Goal: Ask a question: Seek information or help from site administrators or community

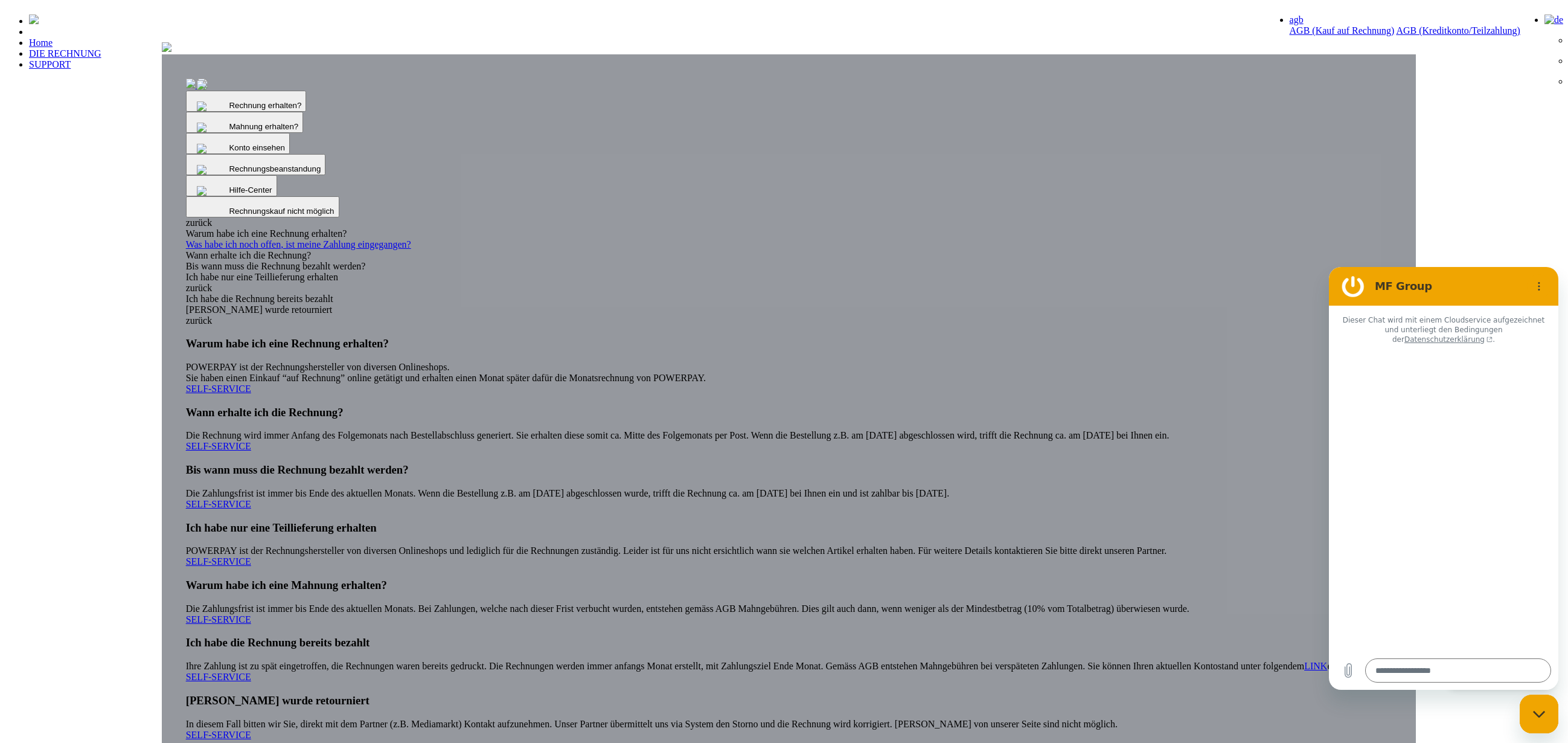
drag, startPoint x: 313, startPoint y: 299, endPoint x: 659, endPoint y: 187, distance: 363.7
click at [171, 52] on img at bounding box center [166, 47] width 9 height 9
type textarea "*"
click at [191, 256] on div "Rechnung erhalten? Mahnung erhalten? Konto einsehen" at bounding box center [789, 460] width 1255 height 835
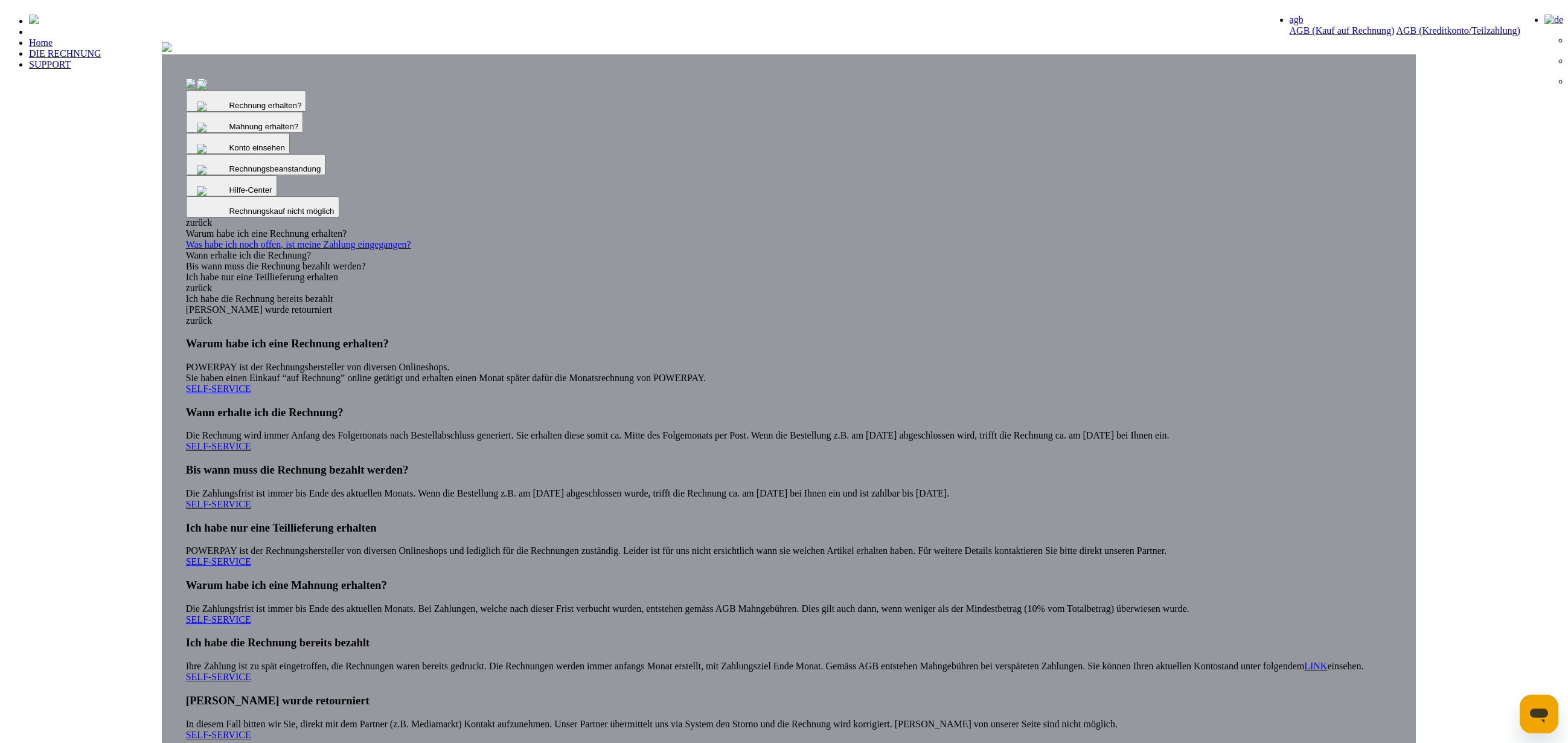
click at [171, 52] on img at bounding box center [166, 47] width 9 height 9
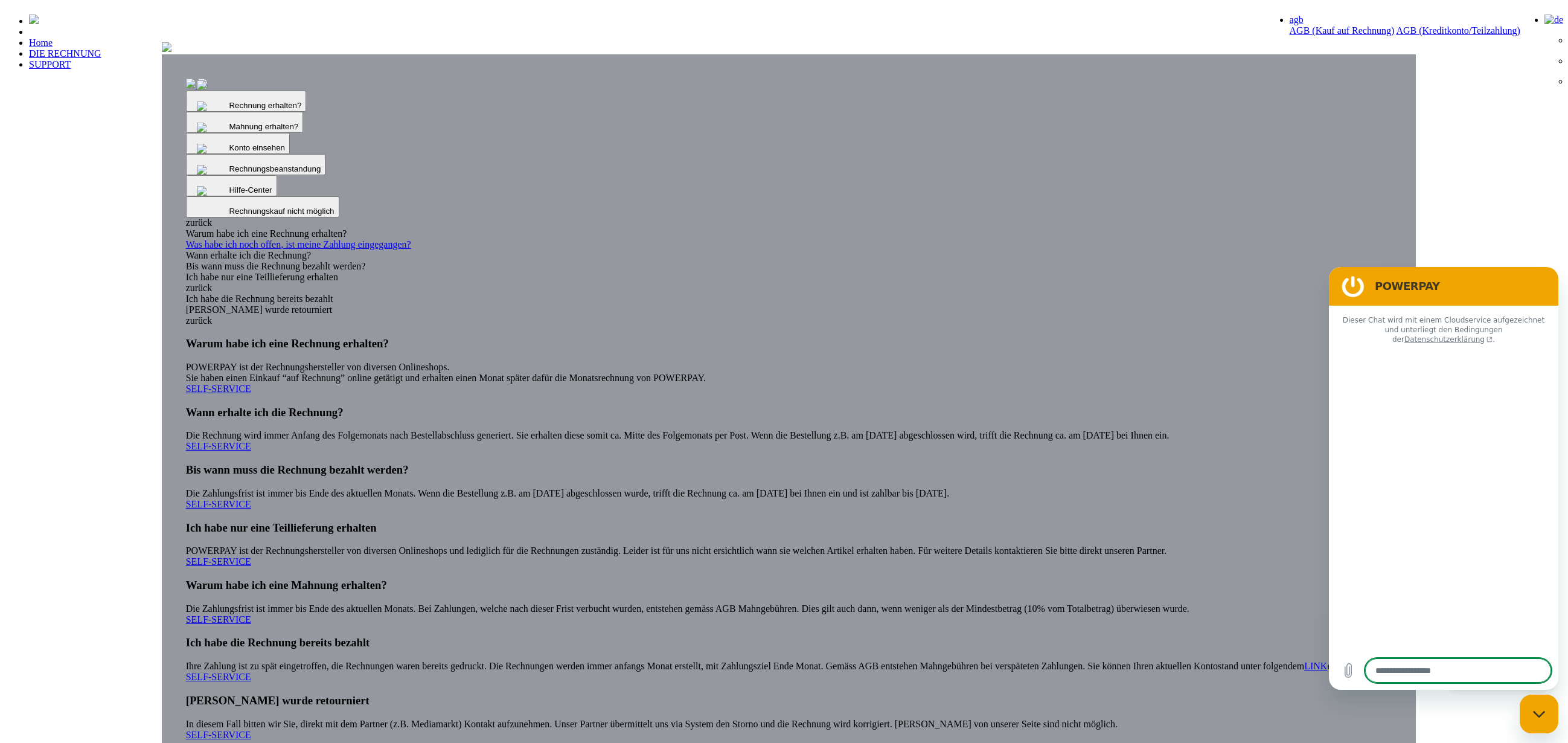
type textarea "*"
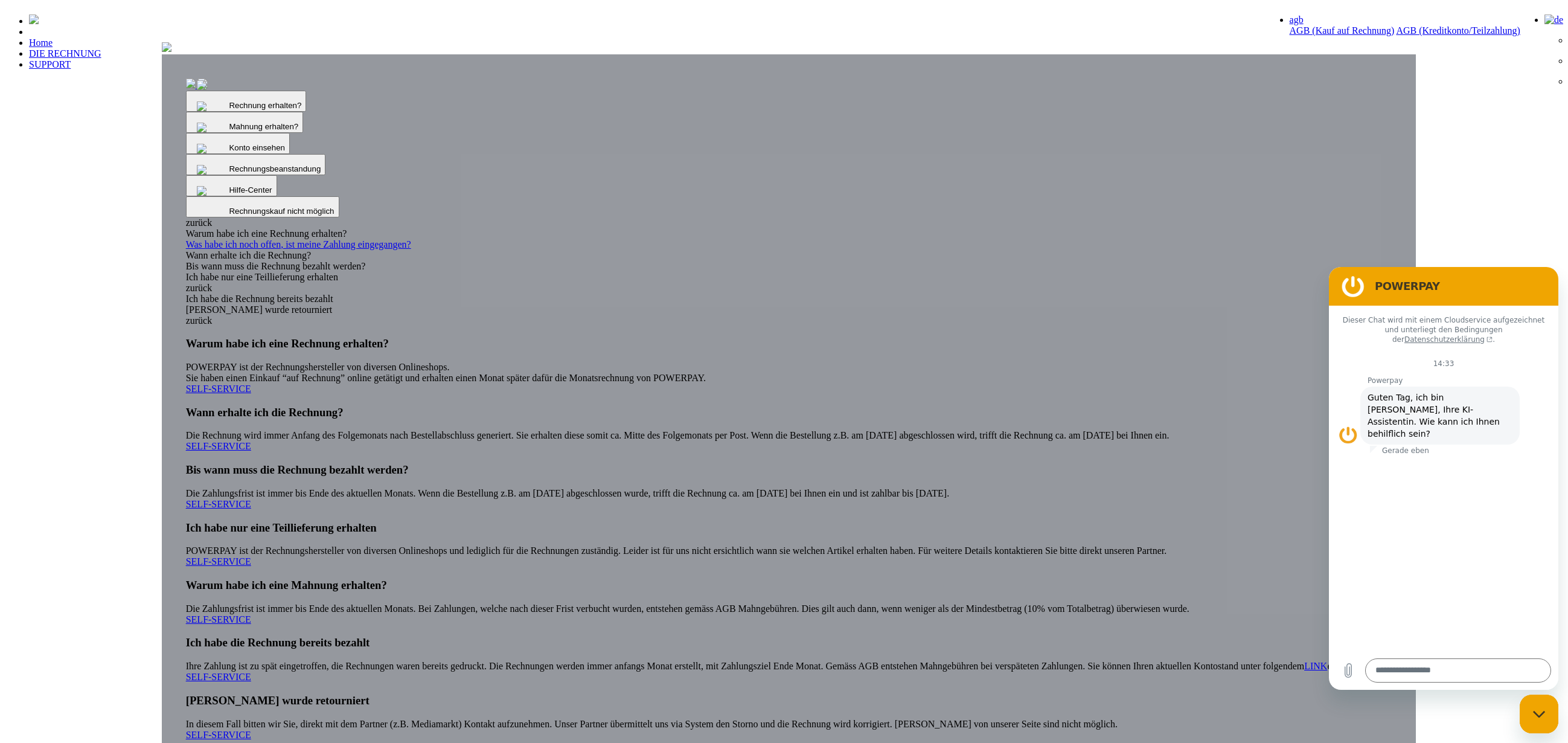
click at [1535, 719] on div "Messaging-Fenster schließen" at bounding box center [1538, 713] width 36 height 36
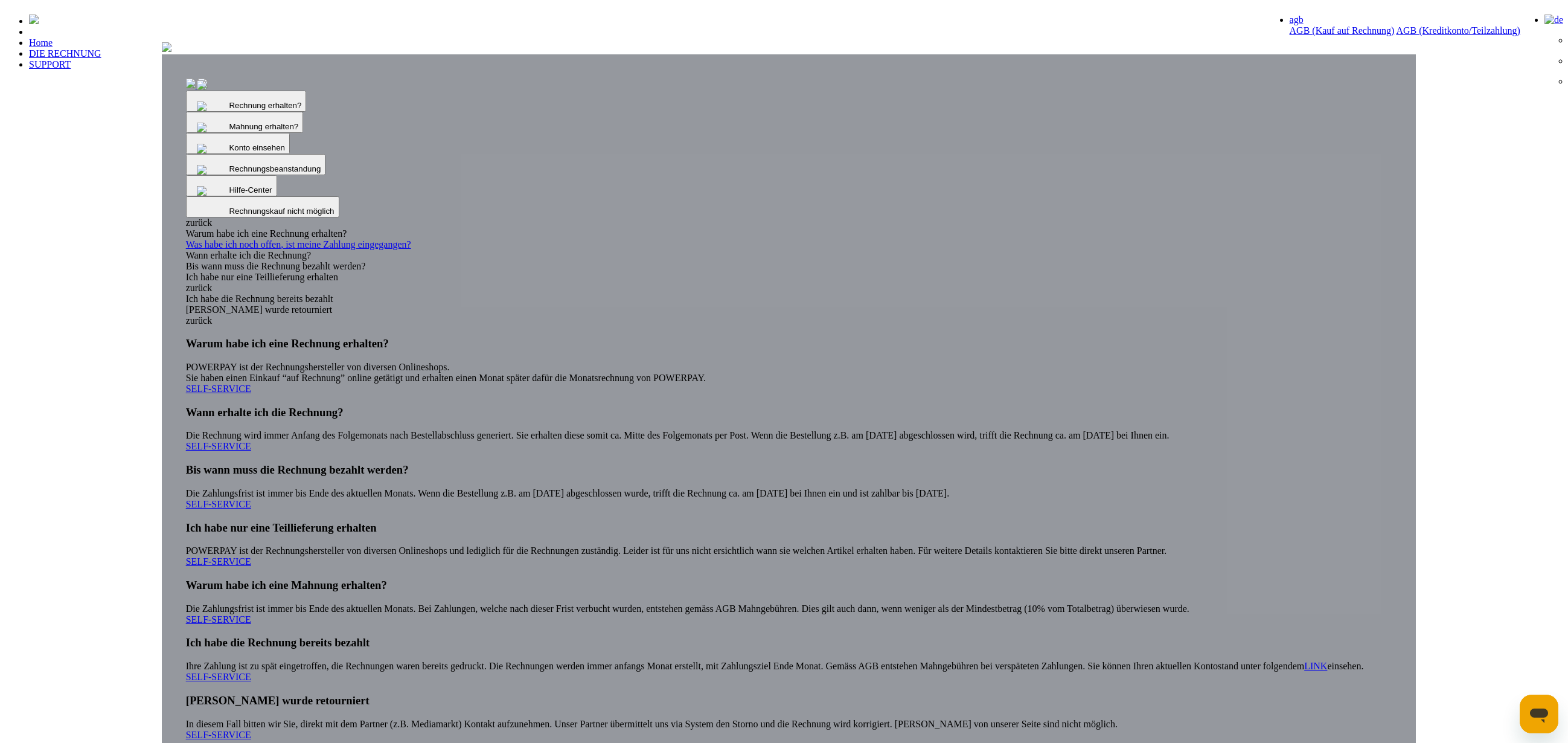
click at [1534, 720] on icon "Messaging-Fenster öffnen" at bounding box center [1539, 714] width 21 height 21
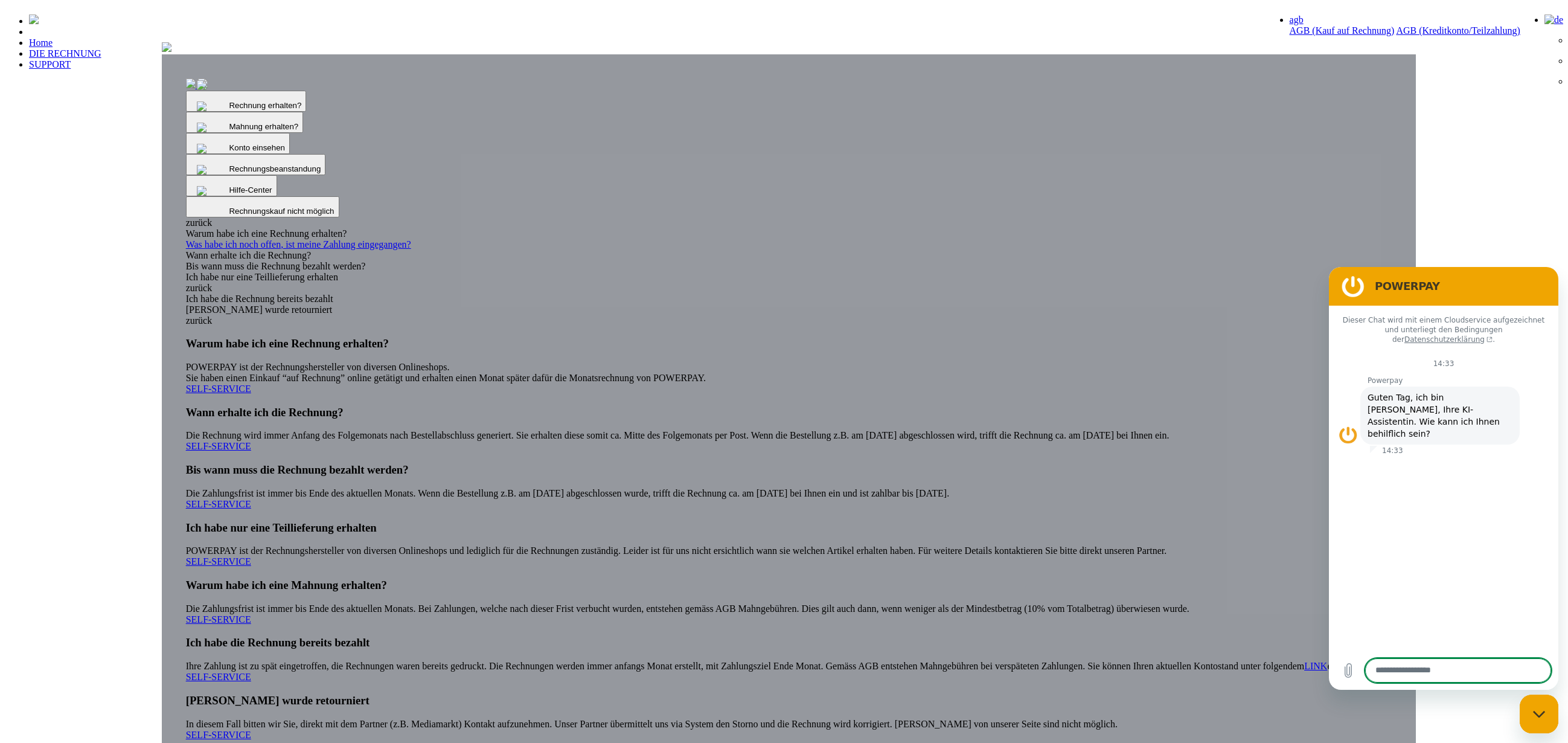
click at [1534, 720] on div "Messaging-Fenster schließen" at bounding box center [1538, 713] width 36 height 36
drag, startPoint x: 313, startPoint y: 184, endPoint x: 303, endPoint y: 130, distance: 54.9
click at [171, 52] on img at bounding box center [166, 47] width 9 height 9
click at [1470, 672] on textarea at bounding box center [1458, 670] width 186 height 24
click at [1475, 612] on div "Dieser Chat wird mit einem Cloudservice aufgezeichnet und unterliegt den Beding…" at bounding box center [1443, 478] width 229 height 345
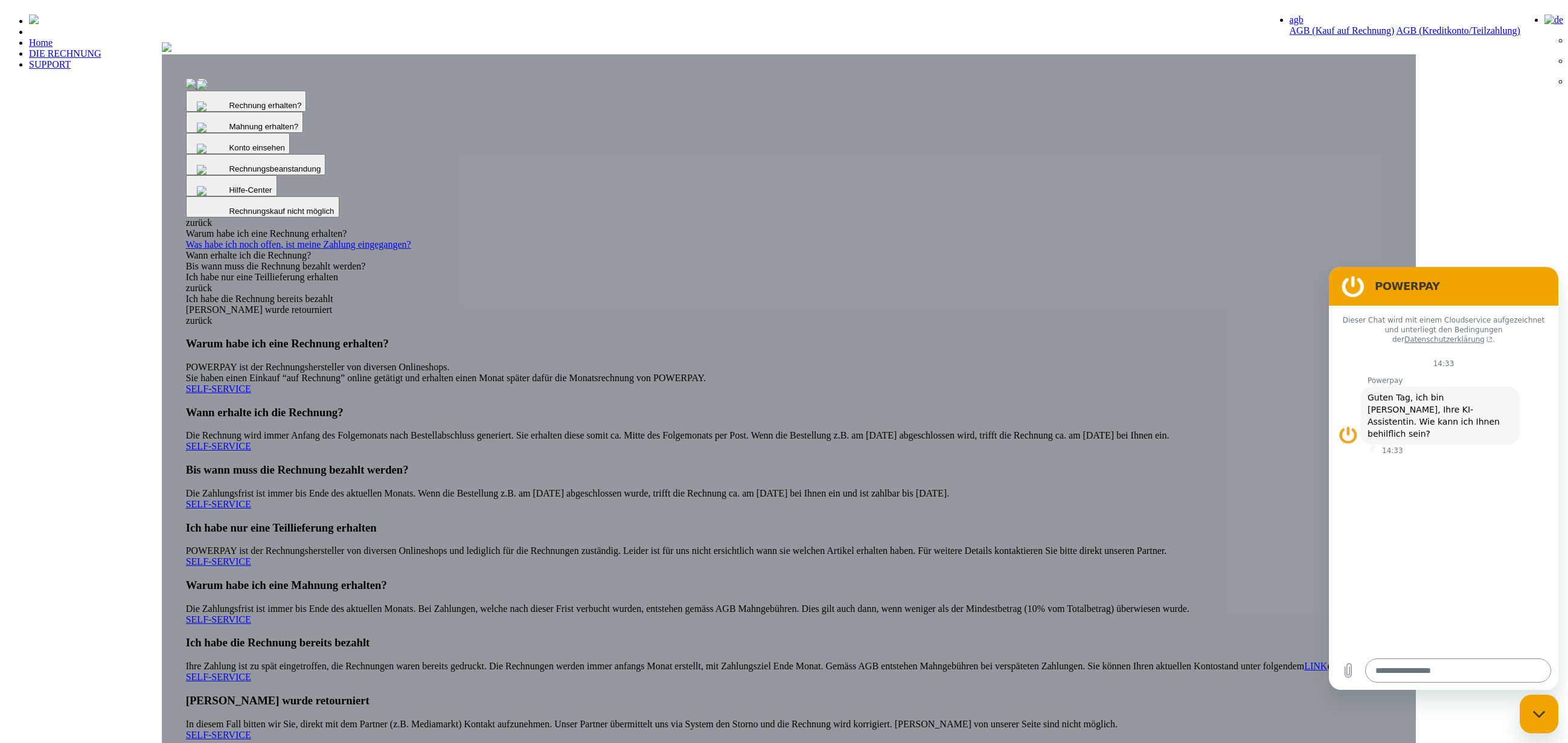
click at [1484, 661] on textarea at bounding box center [1458, 670] width 186 height 24
click at [1493, 617] on div "Dieser Chat wird mit einem Cloudservice aufgezeichnet und unterliegt den Beding…" at bounding box center [1443, 478] width 229 height 345
click at [1485, 685] on div "Nachricht eingeben *" at bounding box center [1443, 670] width 229 height 39
click at [1490, 674] on textarea at bounding box center [1458, 670] width 186 height 24
click at [1500, 625] on div "Dieser Chat wird mit einem Cloudservice aufgezeichnet und unterliegt den Beding…" at bounding box center [1443, 478] width 229 height 345
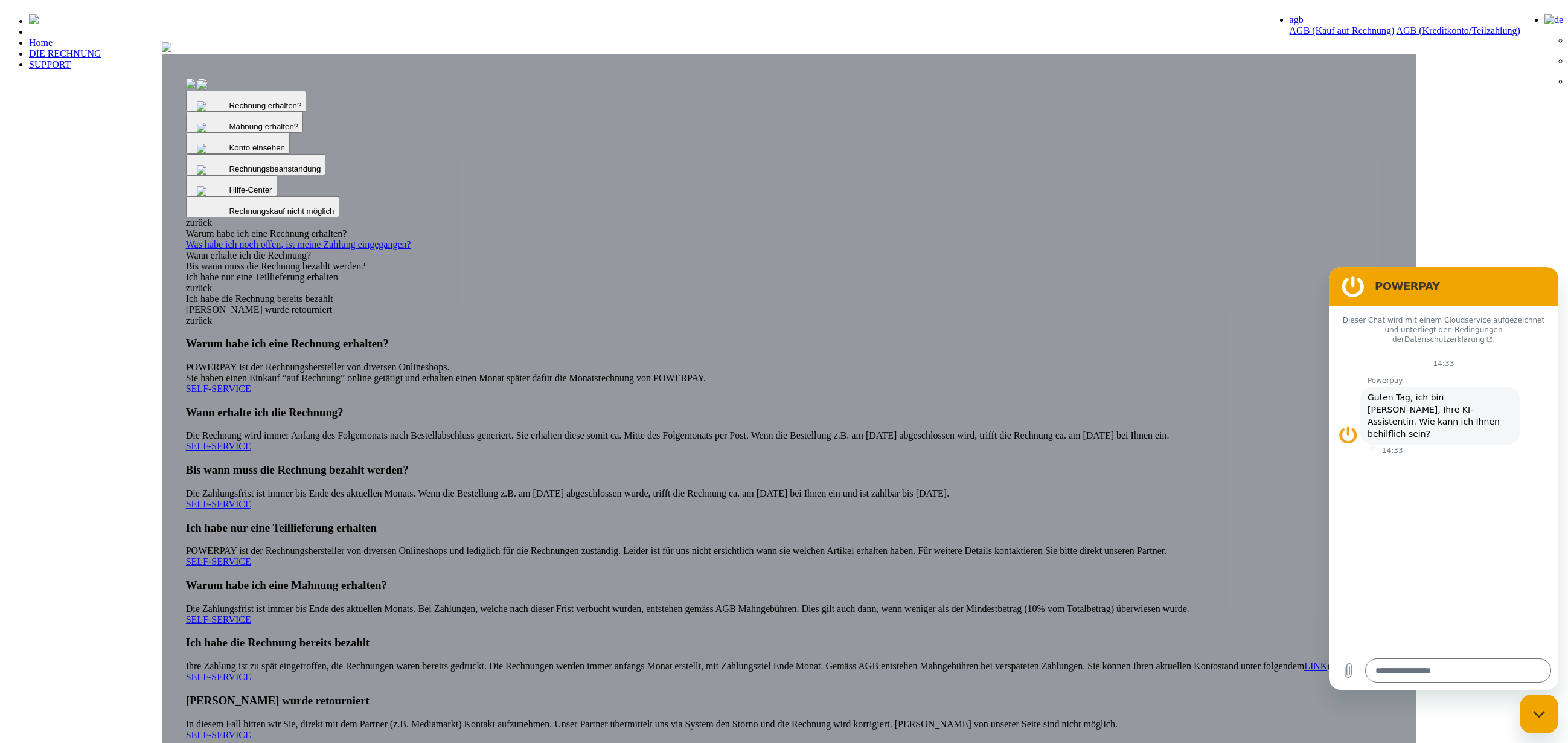
click at [1548, 736] on header "Home DIE RECHNUNG SUPPORT" at bounding box center [784, 422] width 1558 height 835
click at [1549, 724] on div "Messaging-Fenster schließen" at bounding box center [1538, 713] width 36 height 36
type textarea "*"
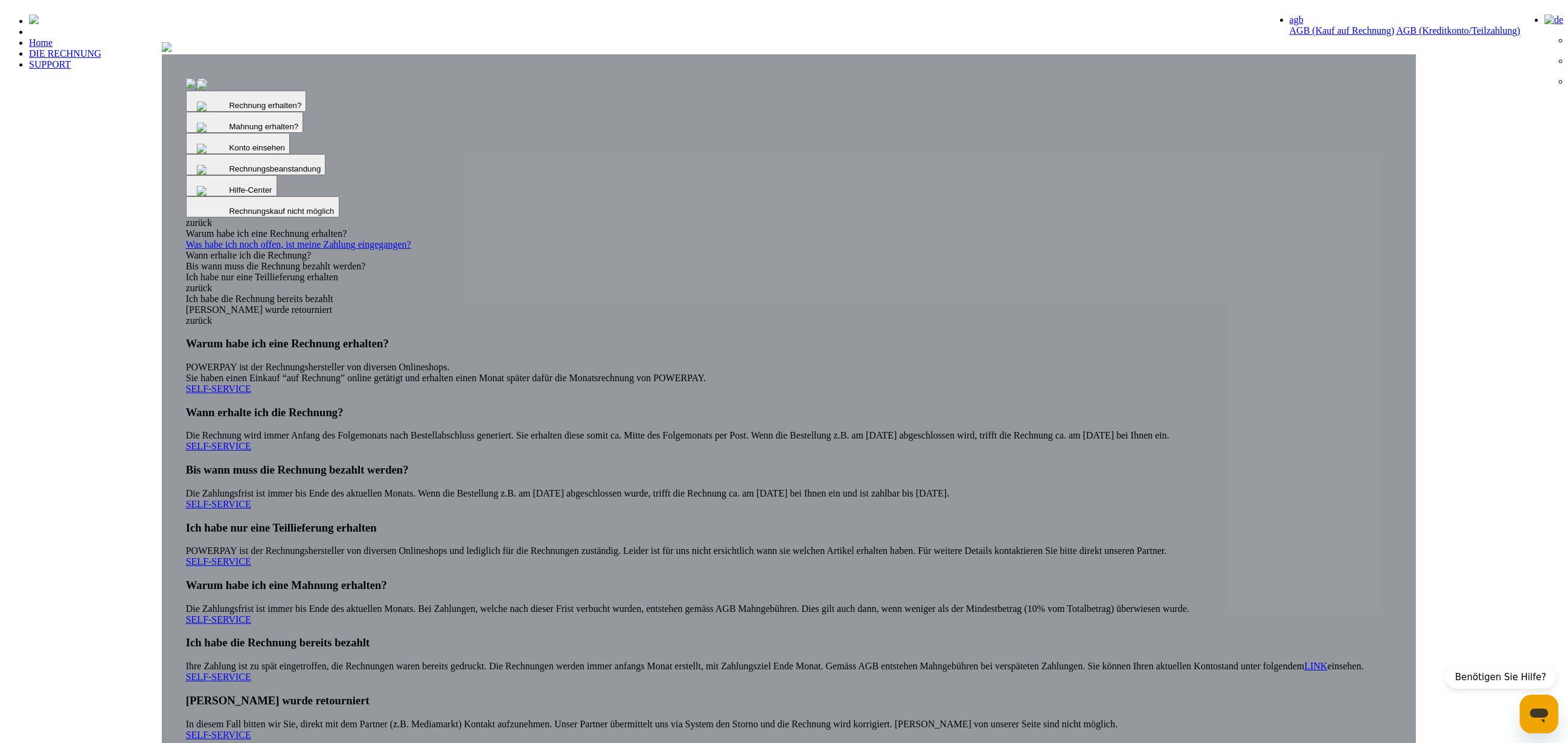
click at [171, 52] on img at bounding box center [166, 47] width 9 height 9
click at [1028, 54] on div at bounding box center [789, 48] width 1255 height 12
click at [171, 52] on img at bounding box center [166, 47] width 9 height 9
click at [971, 54] on div at bounding box center [789, 48] width 1255 height 12
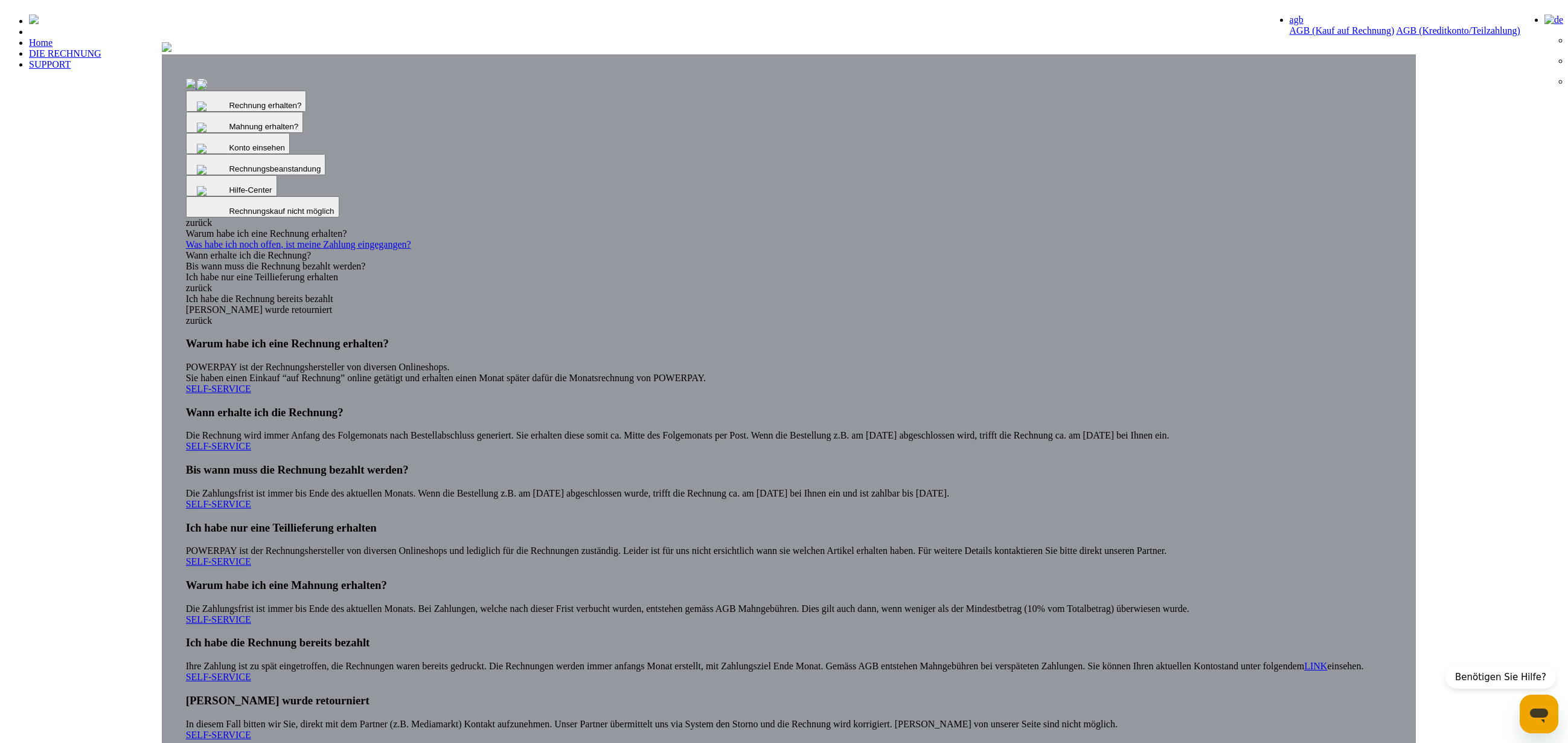
drag, startPoint x: 611, startPoint y: 197, endPoint x: 640, endPoint y: 125, distance: 77.6
click at [171, 52] on img at bounding box center [166, 47] width 9 height 9
click at [1495, 677] on div "Benötigen Sie Hilfe?" at bounding box center [1500, 677] width 111 height 23
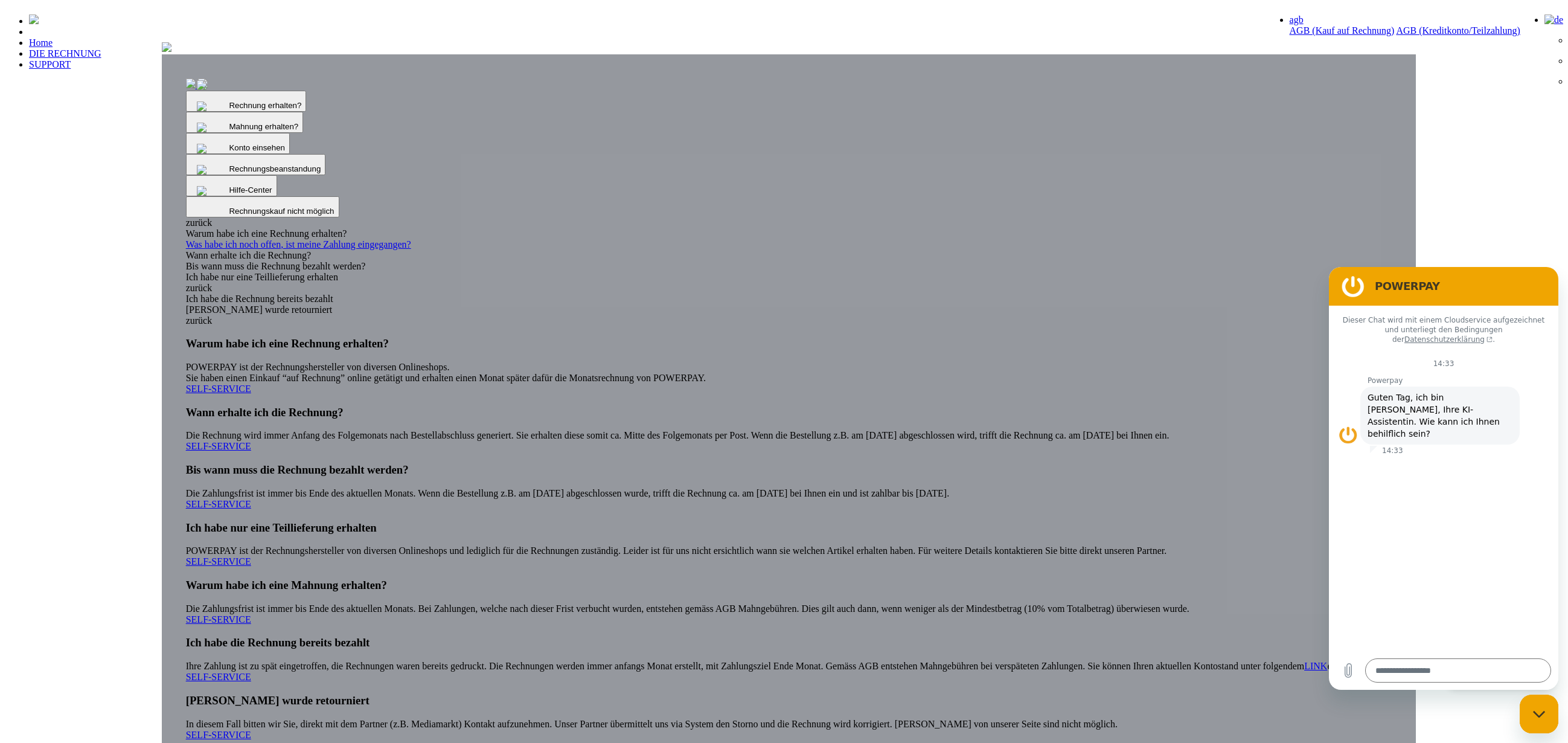
click at [1445, 715] on header "Home DIE RECHNUNG SUPPORT" at bounding box center [784, 422] width 1558 height 835
click at [1528, 700] on div "Messaging-Fenster schließen" at bounding box center [1538, 713] width 36 height 36
type textarea "*"
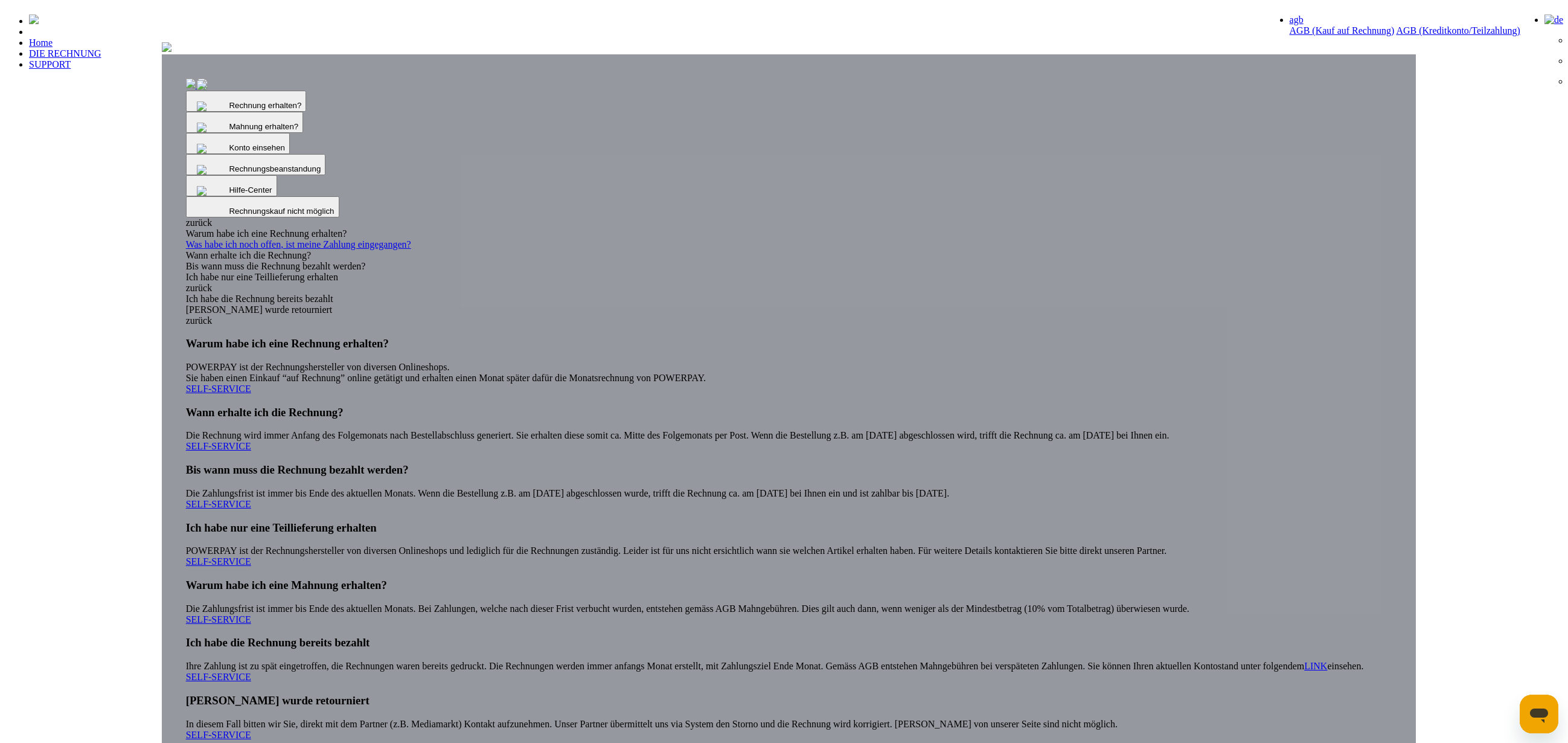
click at [171, 52] on img at bounding box center [166, 47] width 9 height 9
drag, startPoint x: 852, startPoint y: 96, endPoint x: 946, endPoint y: 61, distance: 100.3
click at [171, 52] on img at bounding box center [166, 47] width 9 height 9
click at [1509, 671] on button "ja" at bounding box center [1516, 677] width 16 height 13
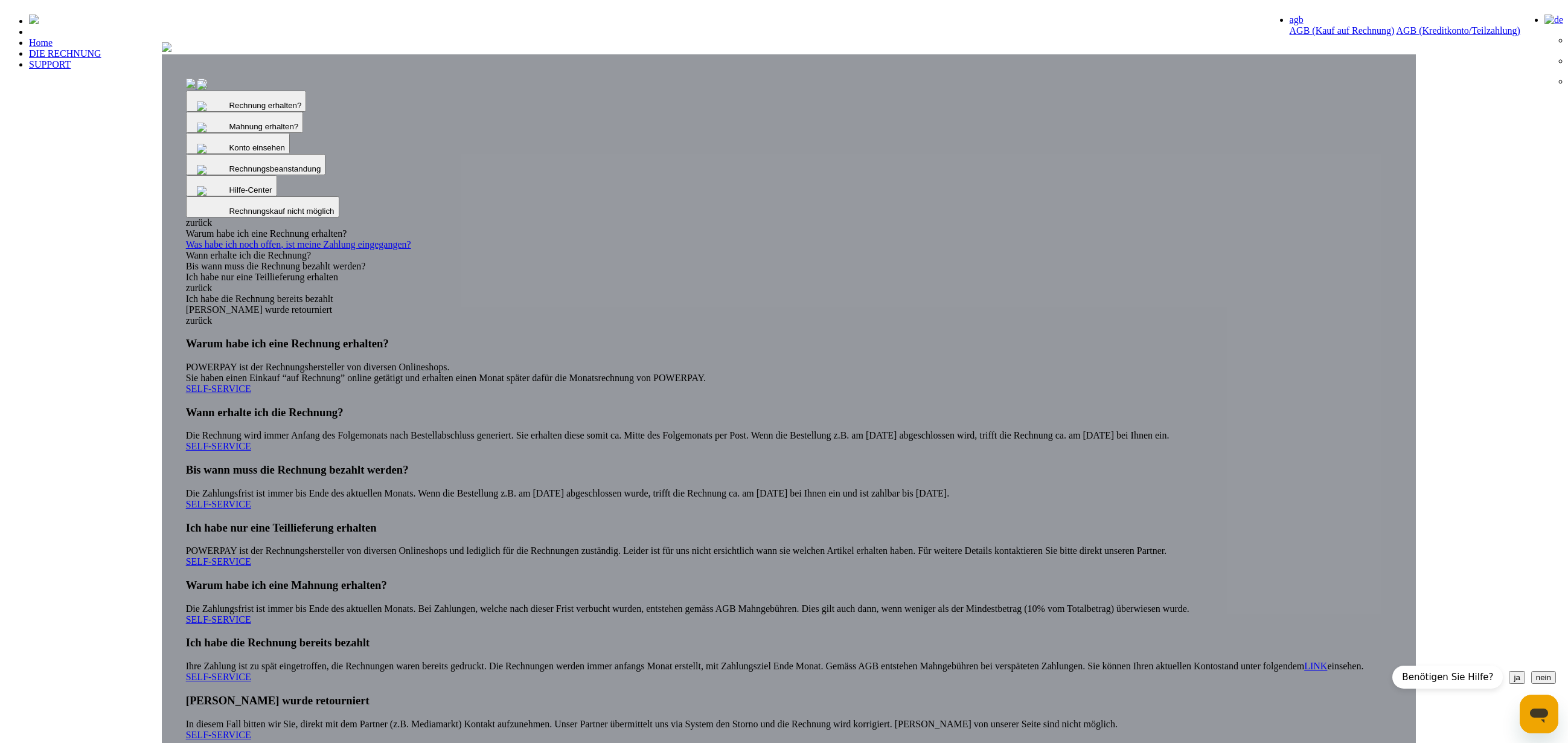
click at [1531, 671] on button "nein" at bounding box center [1543, 677] width 25 height 13
click at [1509, 671] on button "ja" at bounding box center [1516, 677] width 16 height 13
click at [1392, 666] on div "Benötigen Sie Hilfe?" at bounding box center [1447, 677] width 111 height 23
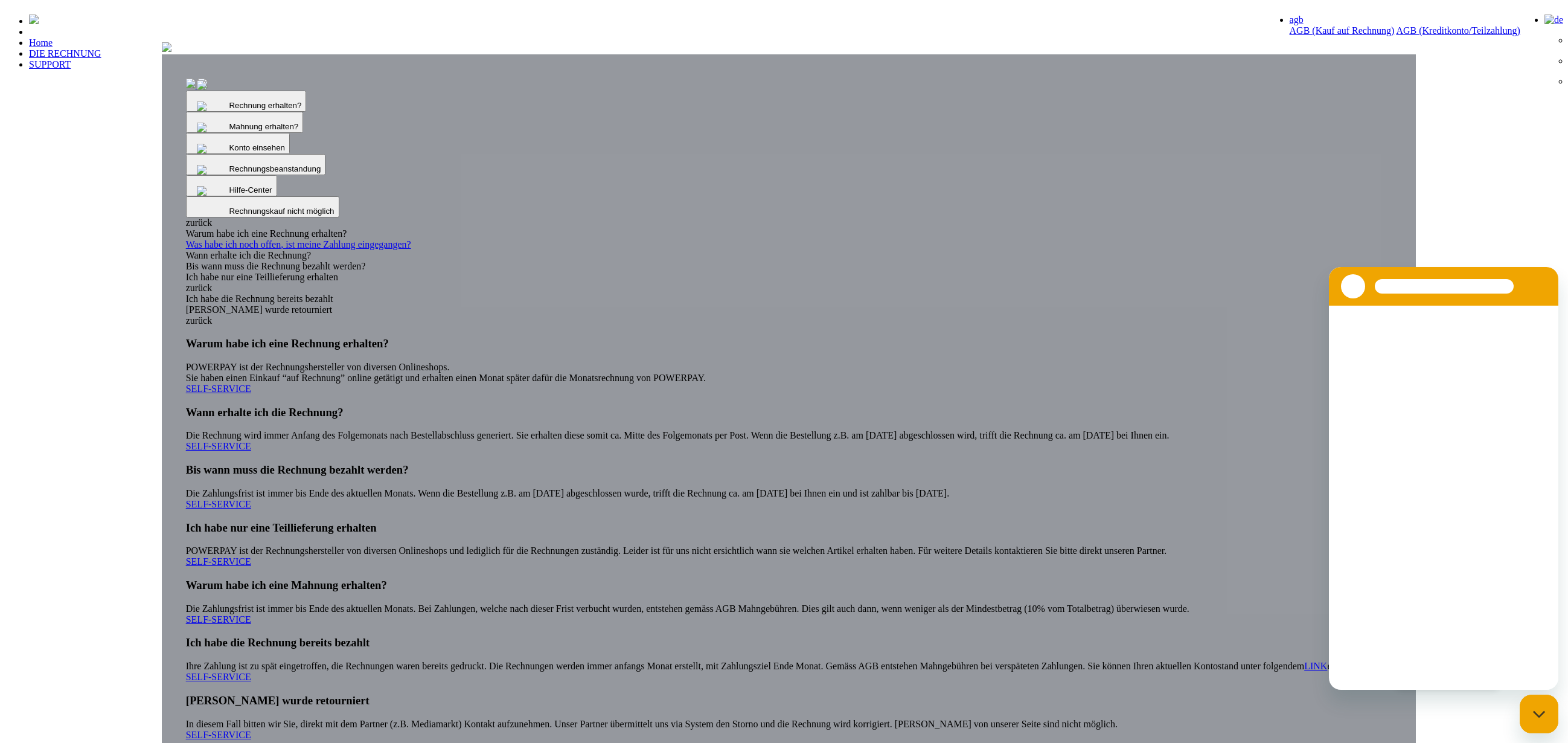
click at [1477, 659] on div "Konversation wird geladen" at bounding box center [1443, 498] width 229 height 384
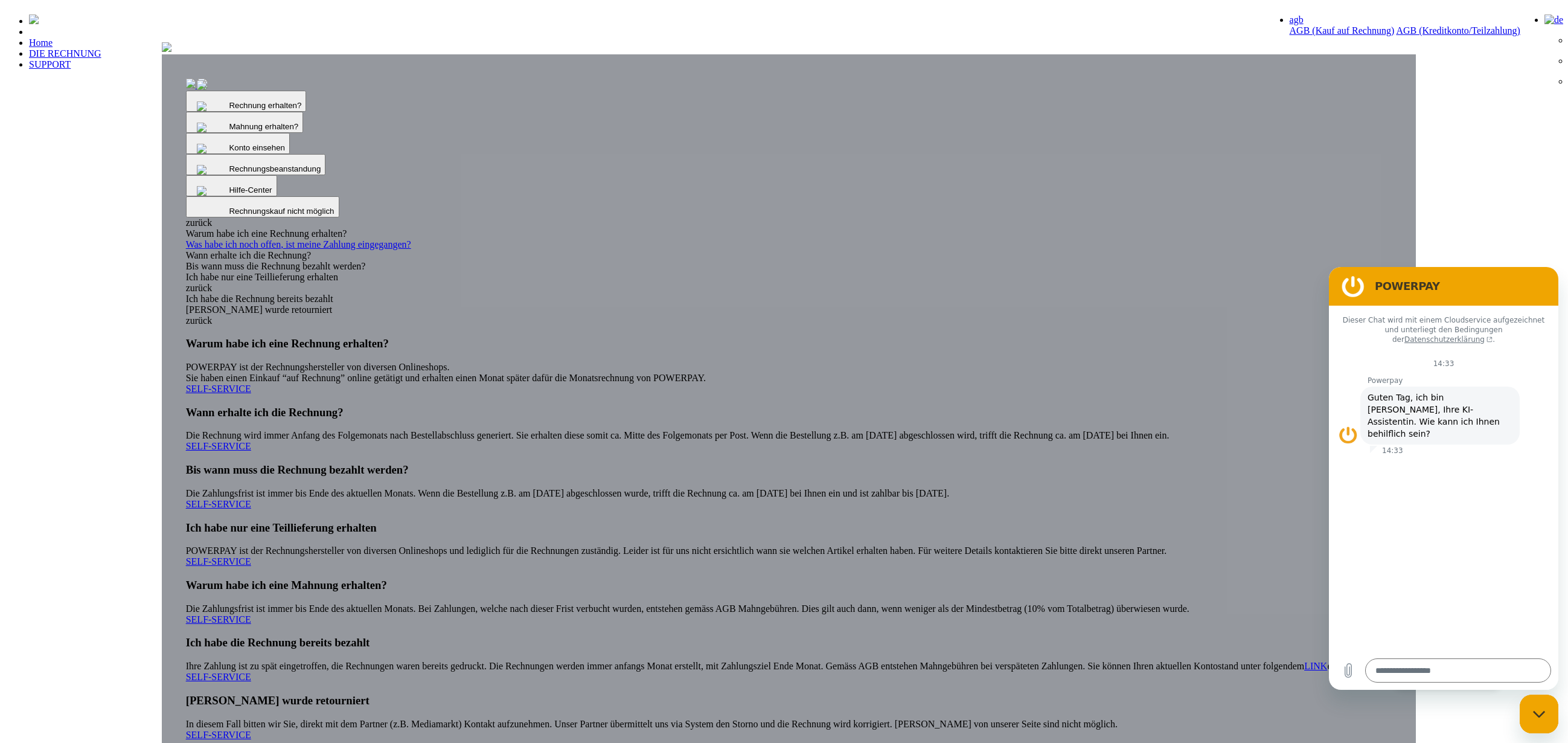
drag, startPoint x: 1547, startPoint y: 720, endPoint x: 3034, endPoint y: 1382, distance: 1627.7
click at [1547, 720] on div "Messaging-Fenster schließen" at bounding box center [1538, 713] width 36 height 36
type textarea "*"
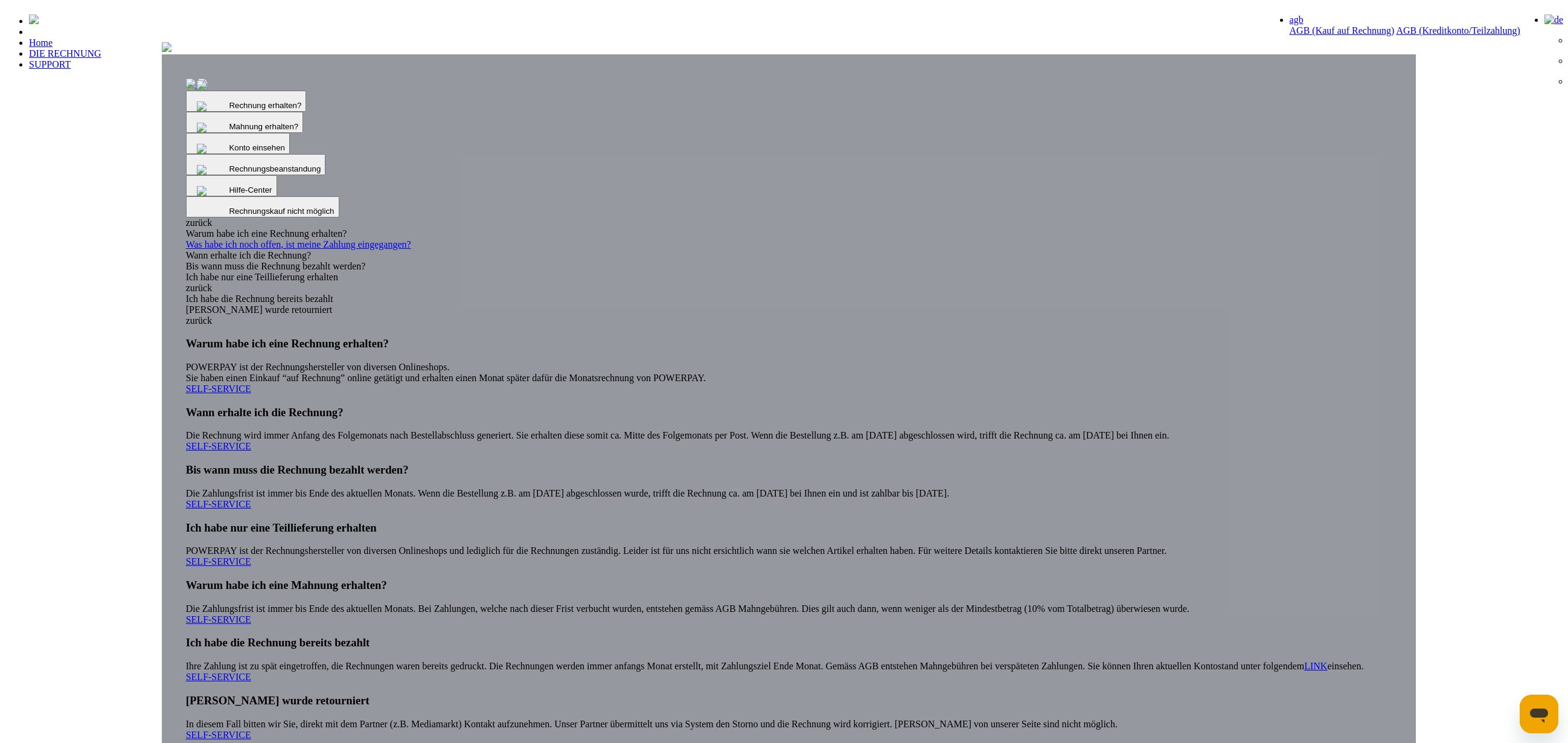
click at [910, 54] on div at bounding box center [789, 48] width 1255 height 12
click at [171, 52] on img at bounding box center [166, 47] width 9 height 9
click at [1553, 722] on div "Messaging-Fenster öffnen" at bounding box center [1538, 713] width 36 height 36
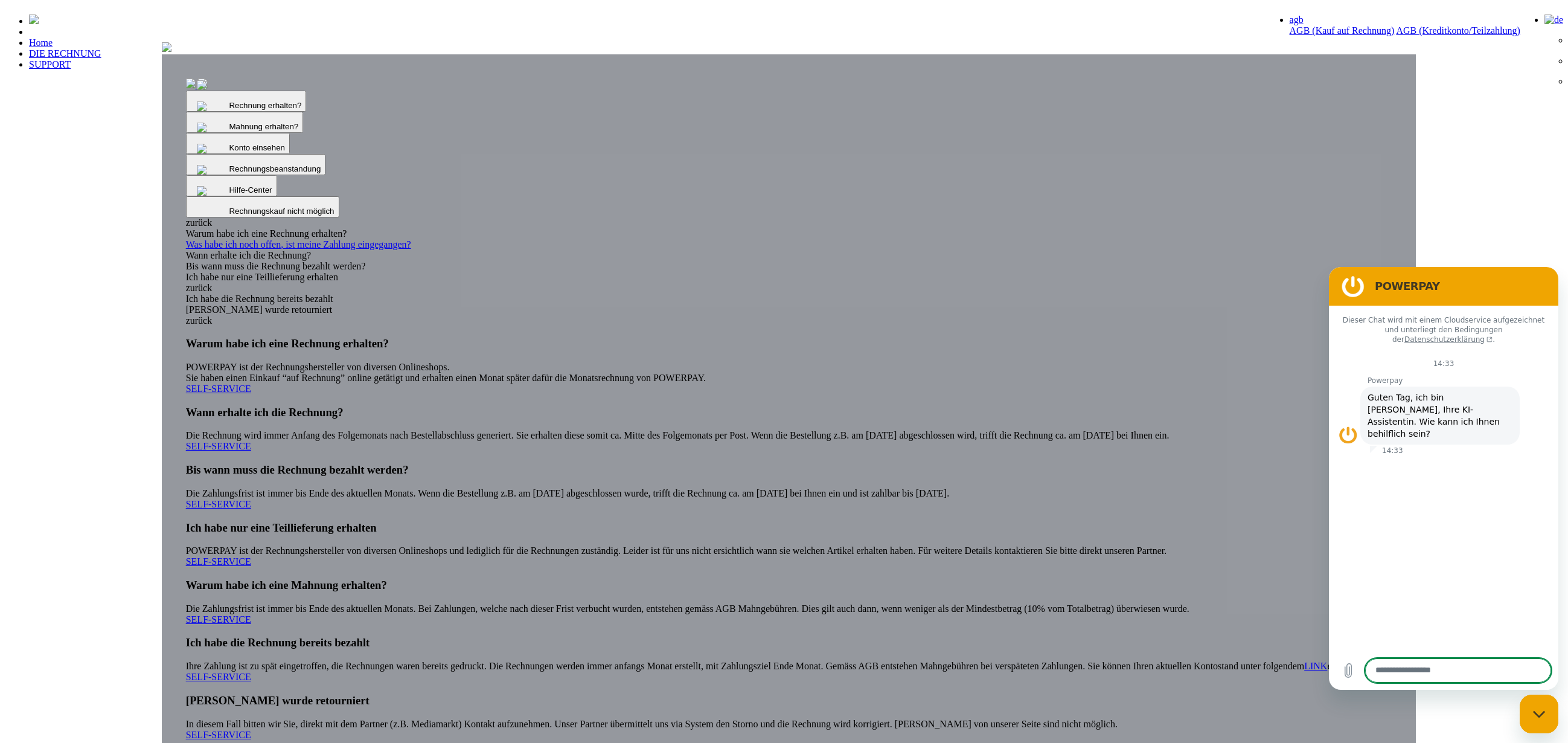
click at [1553, 722] on div "Messaging-Fenster schließen" at bounding box center [1538, 713] width 36 height 36
type textarea "*"
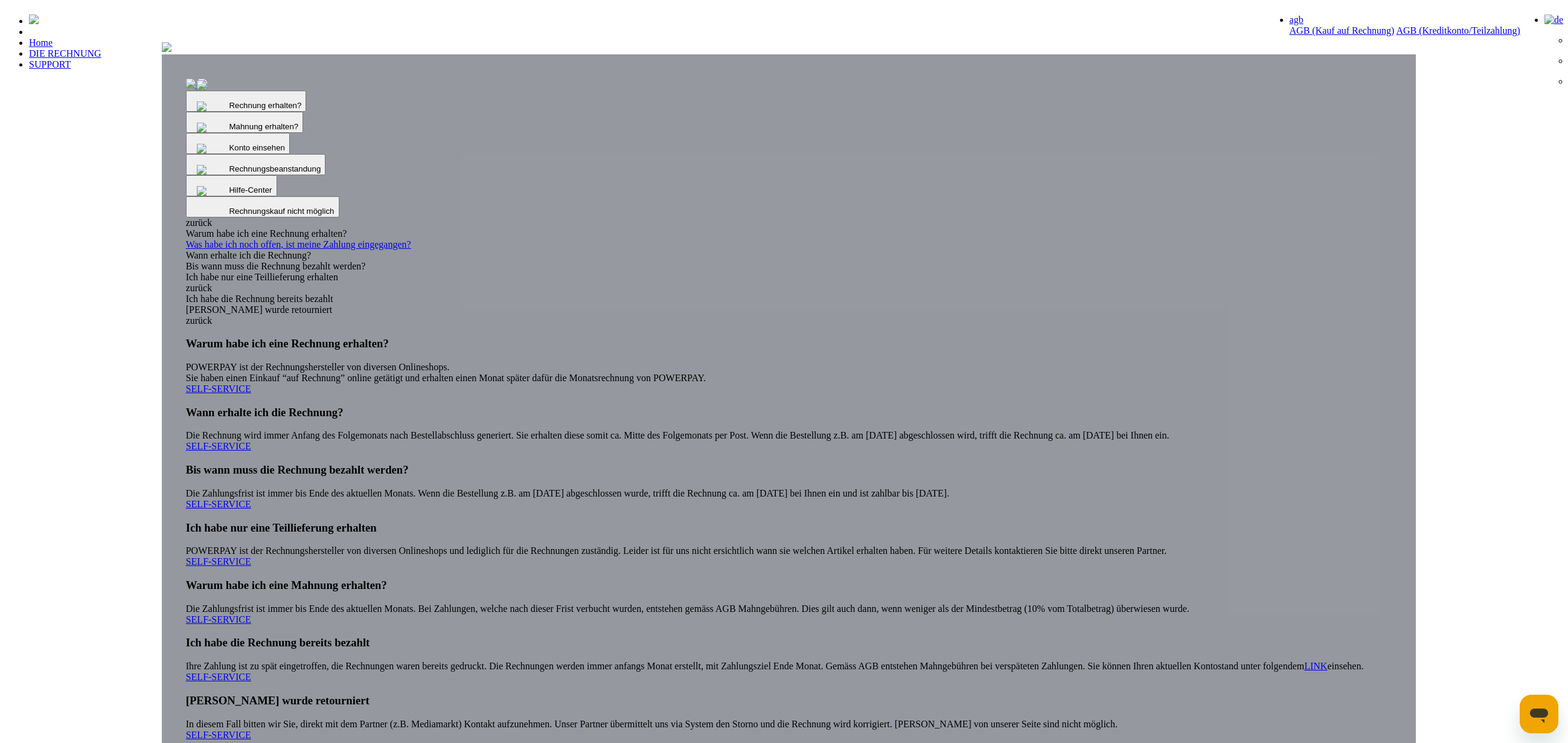
drag, startPoint x: 787, startPoint y: 59, endPoint x: 774, endPoint y: 54, distance: 13.9
click at [786, 54] on div at bounding box center [789, 48] width 1255 height 12
